Goal: Task Accomplishment & Management: Manage account settings

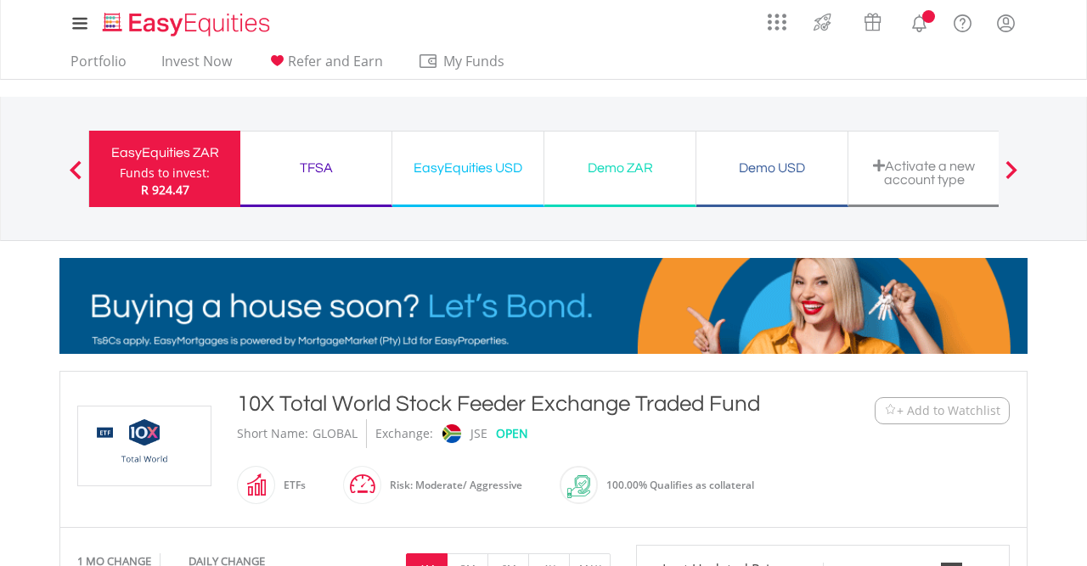
click at [99, 65] on link "Portfolio" at bounding box center [99, 66] width 70 height 26
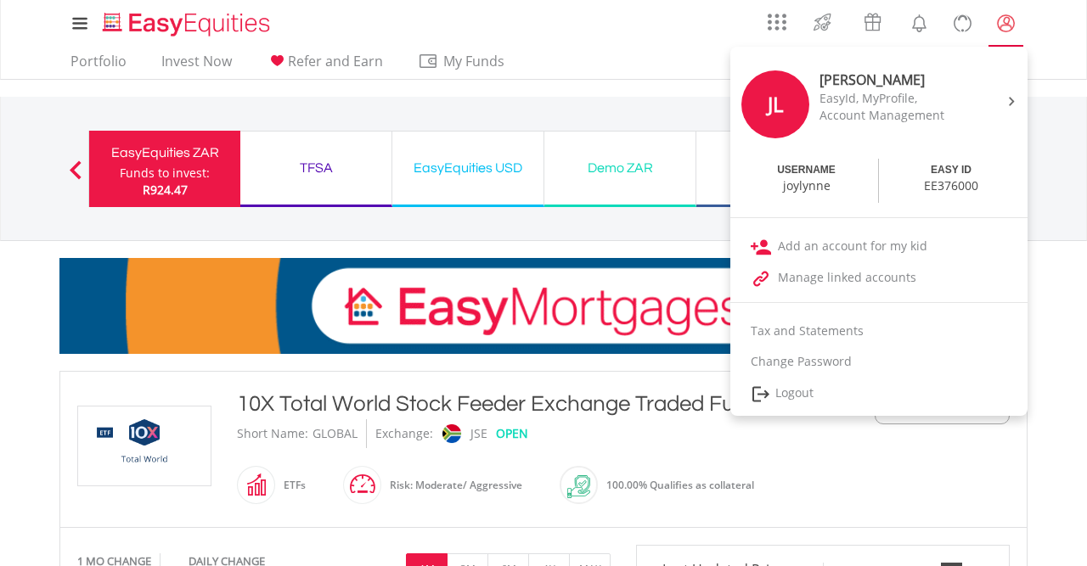
click at [1006, 21] on lord-icon "My Profile" at bounding box center [1005, 23] width 21 height 21
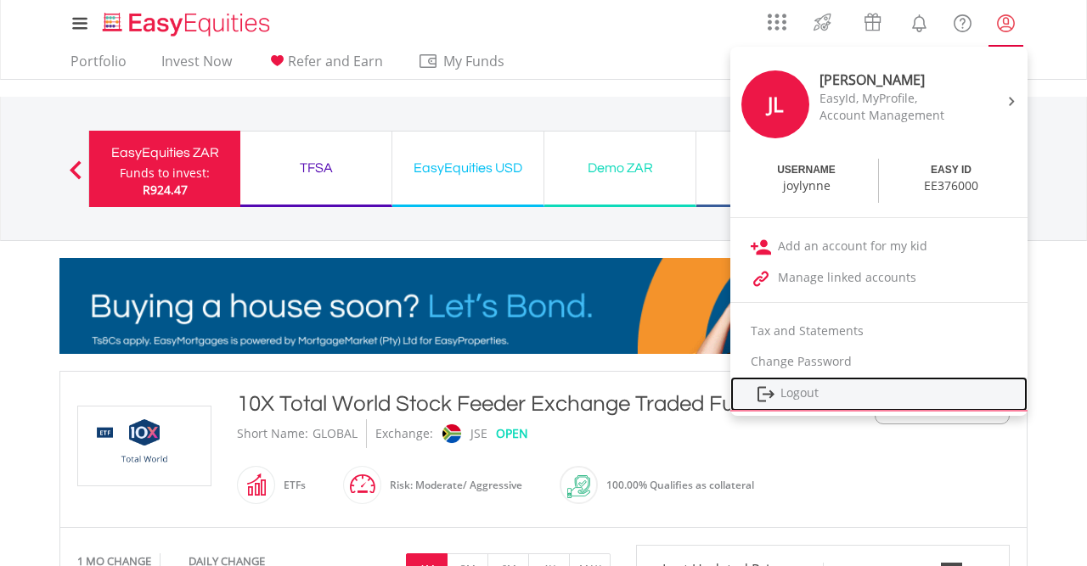
click at [808, 397] on link "Logout" at bounding box center [878, 394] width 297 height 35
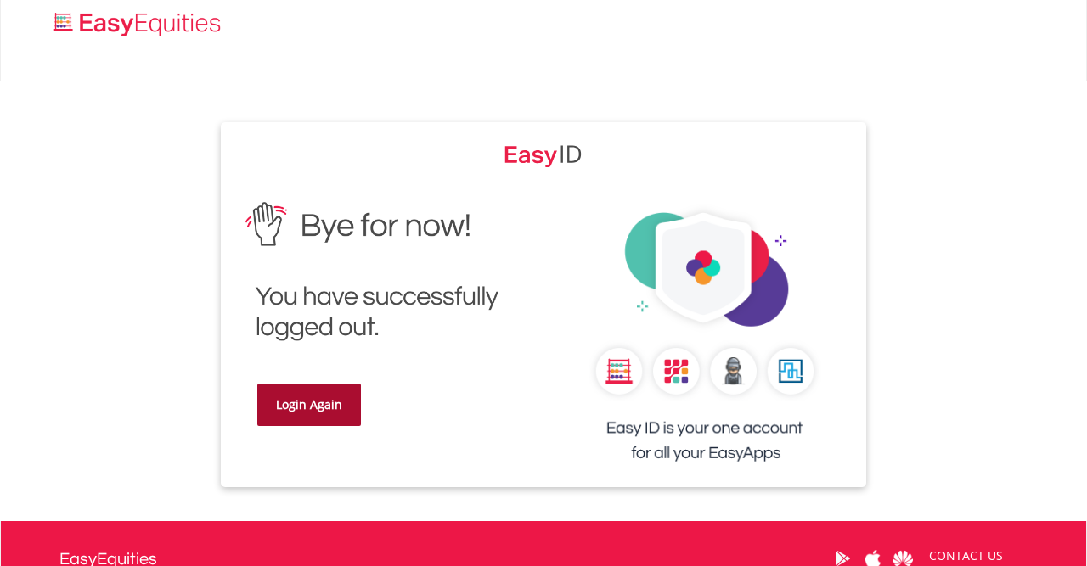
click at [307, 397] on link "Login Again" at bounding box center [309, 405] width 104 height 42
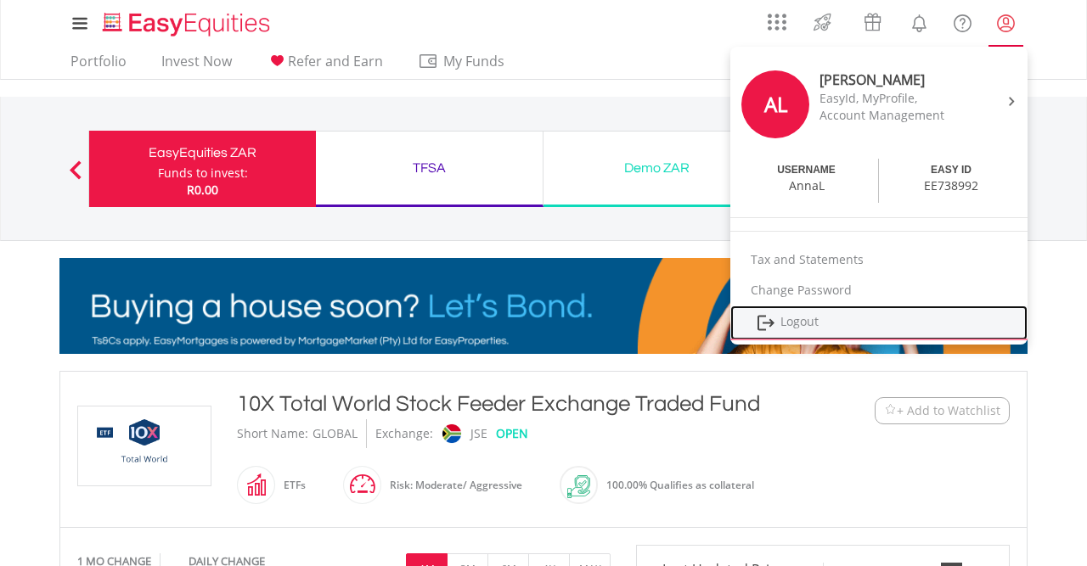
click at [792, 318] on link "Logout" at bounding box center [878, 323] width 297 height 35
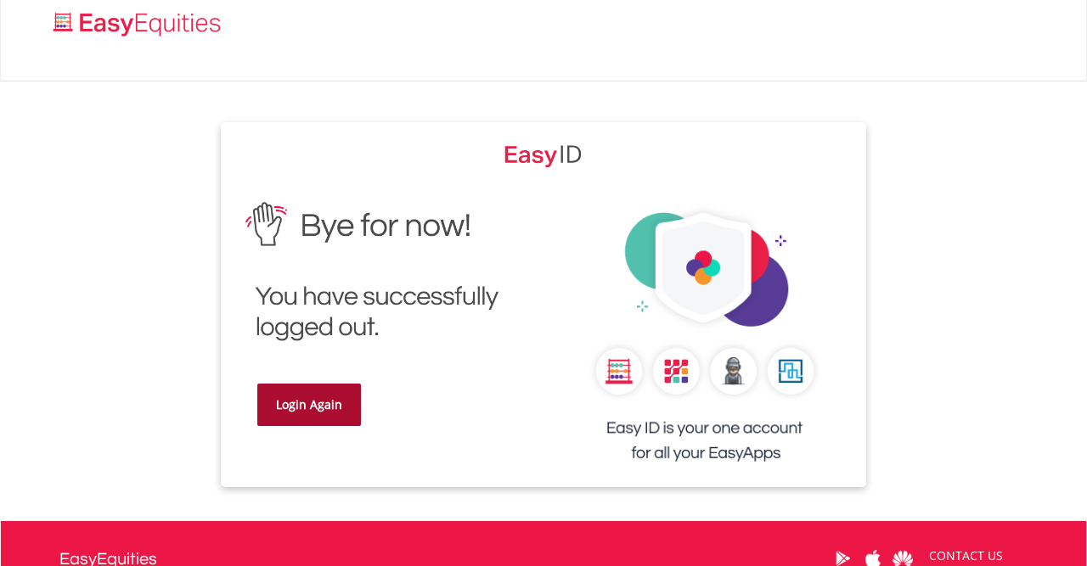
click at [282, 403] on link "Login Again" at bounding box center [309, 405] width 104 height 42
